Goal: Contribute content

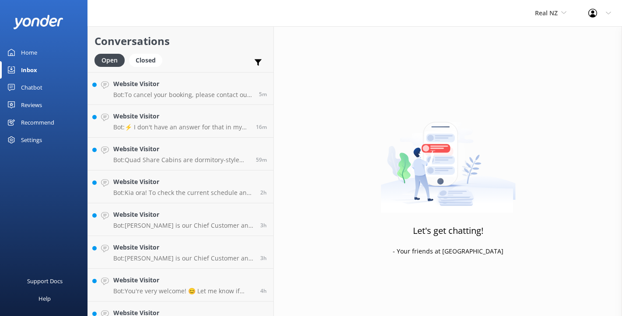
click at [35, 85] on div "Chatbot" at bounding box center [31, 87] width 21 height 17
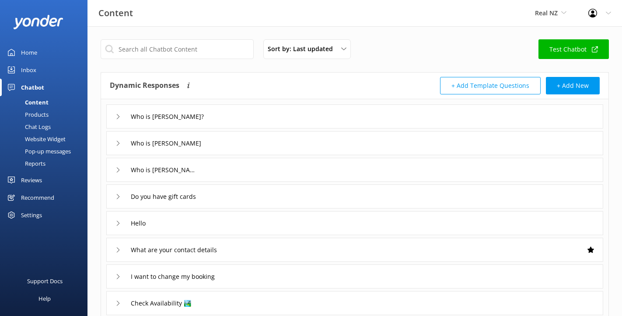
click at [117, 116] on icon at bounding box center [117, 116] width 5 height 5
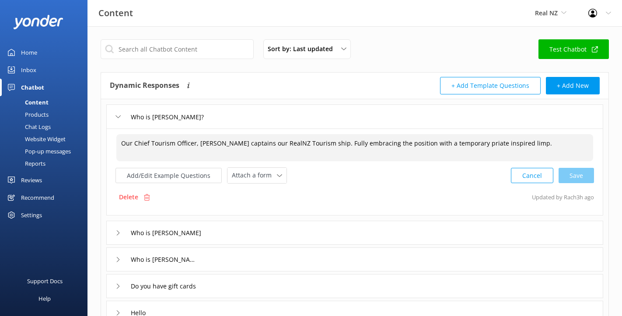
drag, startPoint x: 516, startPoint y: 146, endPoint x: 334, endPoint y: 141, distance: 182.8
click at [334, 141] on textarea "Our Chief Tourism Officer, [PERSON_NAME] captains our RealNZ Tourism ship. Full…" at bounding box center [354, 147] width 477 height 27
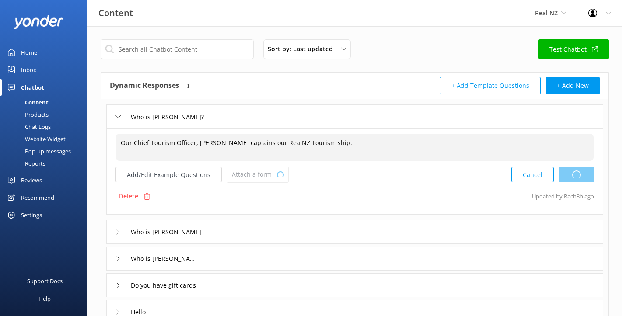
click at [581, 173] on div "Cancel Loading.." at bounding box center [552, 175] width 83 height 16
type textarea "Our Chief Tourism Officer, [PERSON_NAME] captains our RealNZ Tourism ship."
click at [115, 231] on div "Who is [PERSON_NAME]" at bounding box center [354, 232] width 497 height 24
